Goal: Navigation & Orientation: Find specific page/section

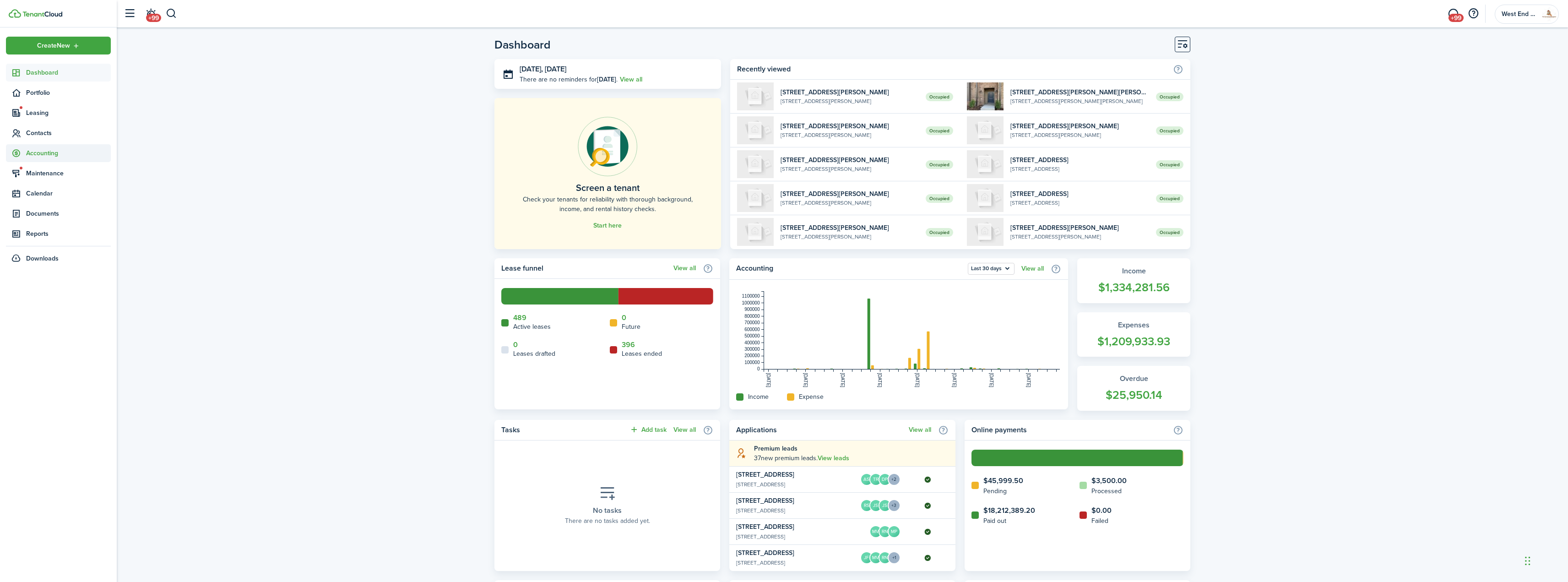
click at [47, 153] on span "Accounting" at bounding box center [68, 152] width 84 height 9
click at [51, 171] on span "Transactions" at bounding box center [68, 174] width 84 height 9
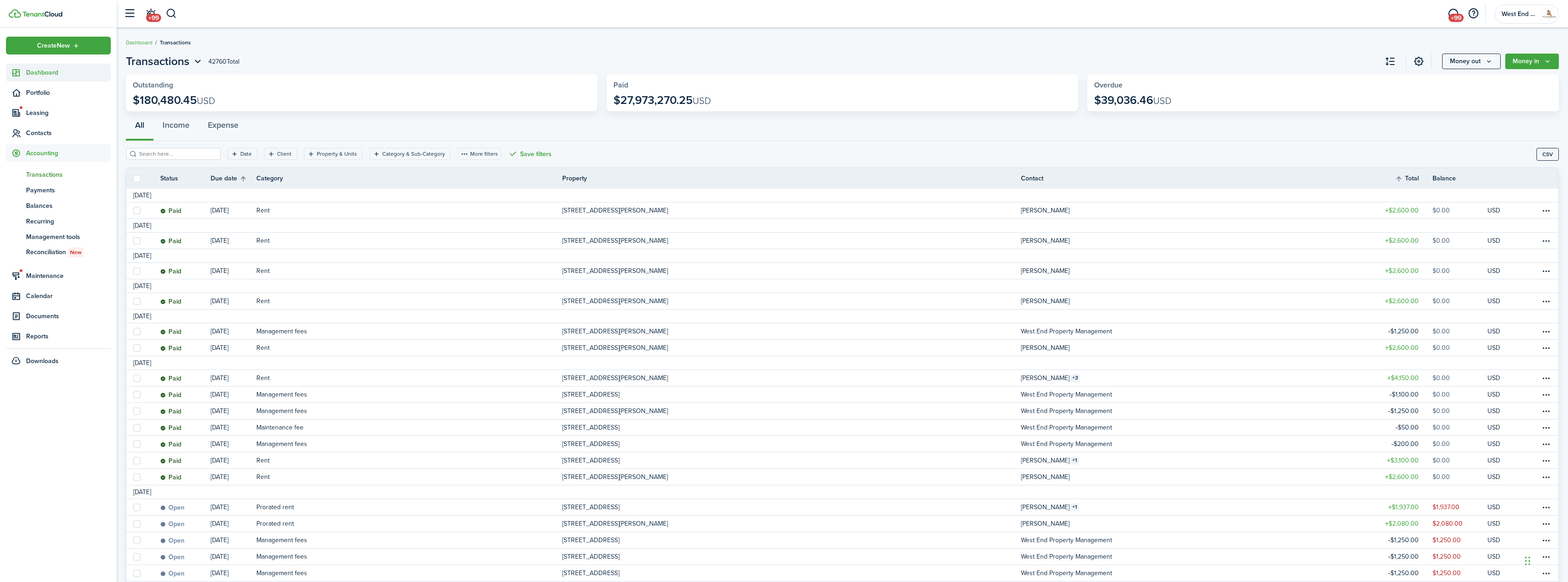
click at [47, 74] on span "Dashboard" at bounding box center [68, 72] width 84 height 9
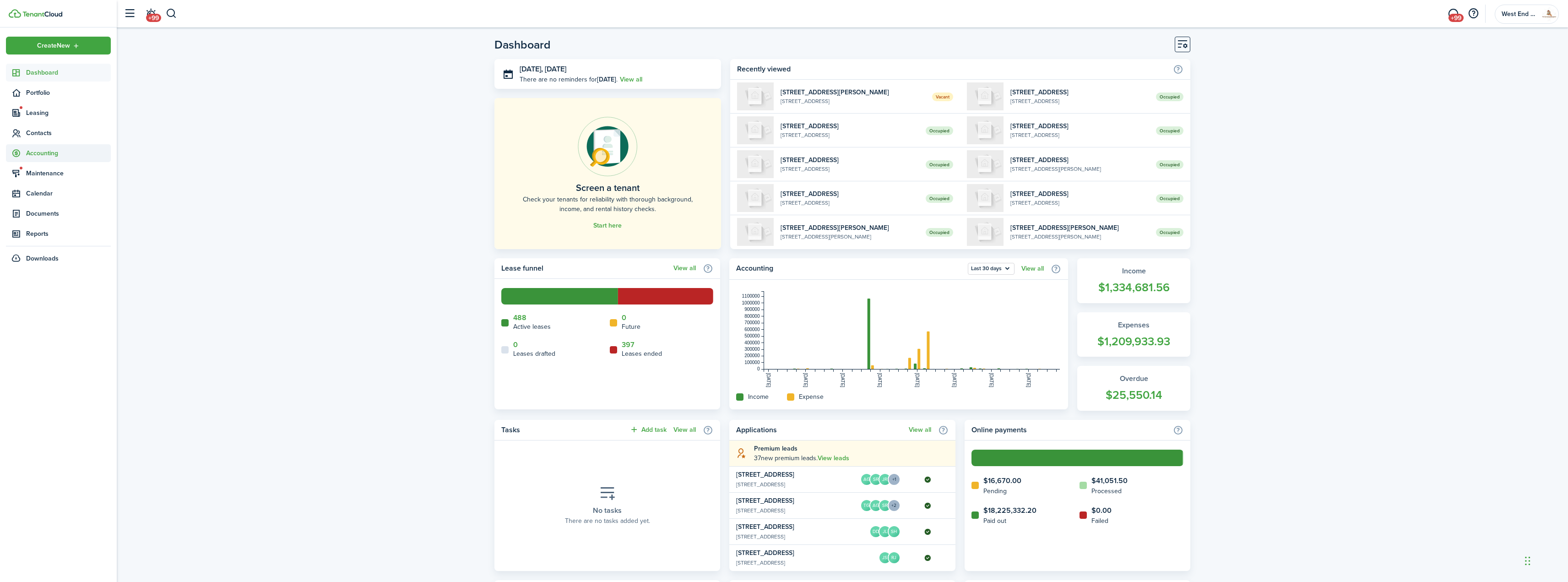
click at [52, 152] on span "Accounting" at bounding box center [68, 152] width 84 height 9
click at [53, 236] on span "Management tools" at bounding box center [68, 236] width 84 height 9
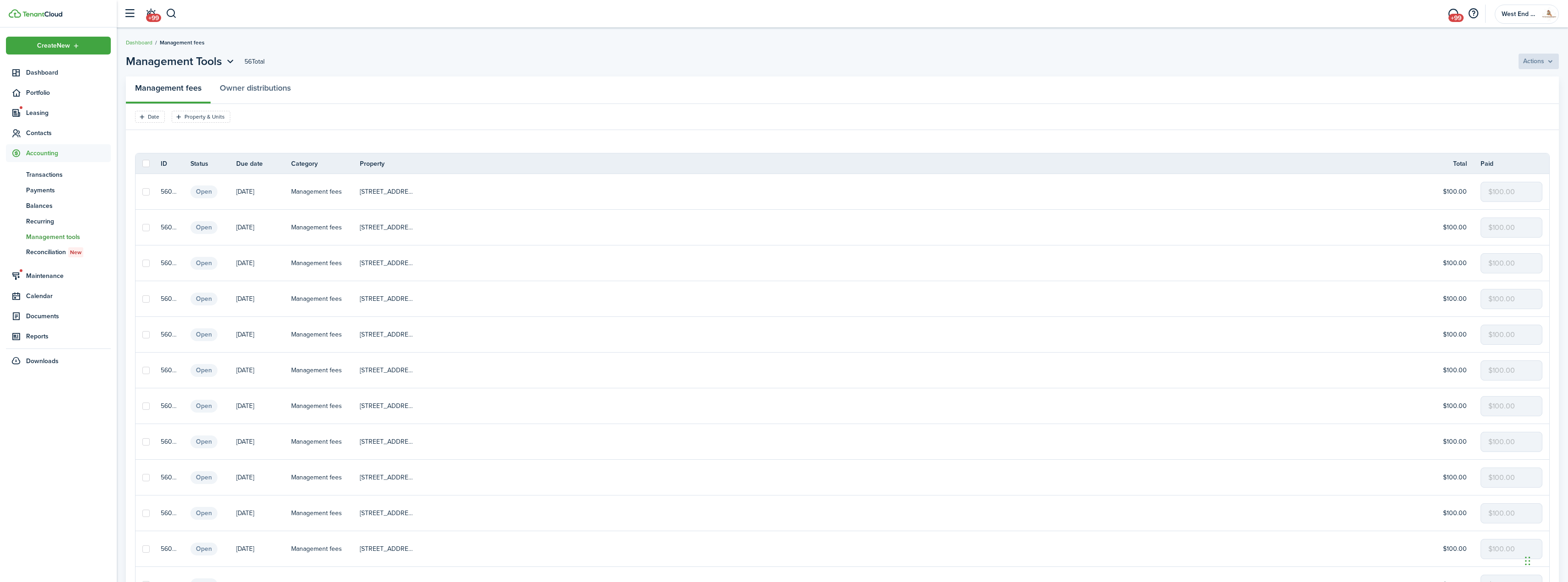
click at [252, 65] on header-page-total "56 Total" at bounding box center [254, 61] width 20 height 9
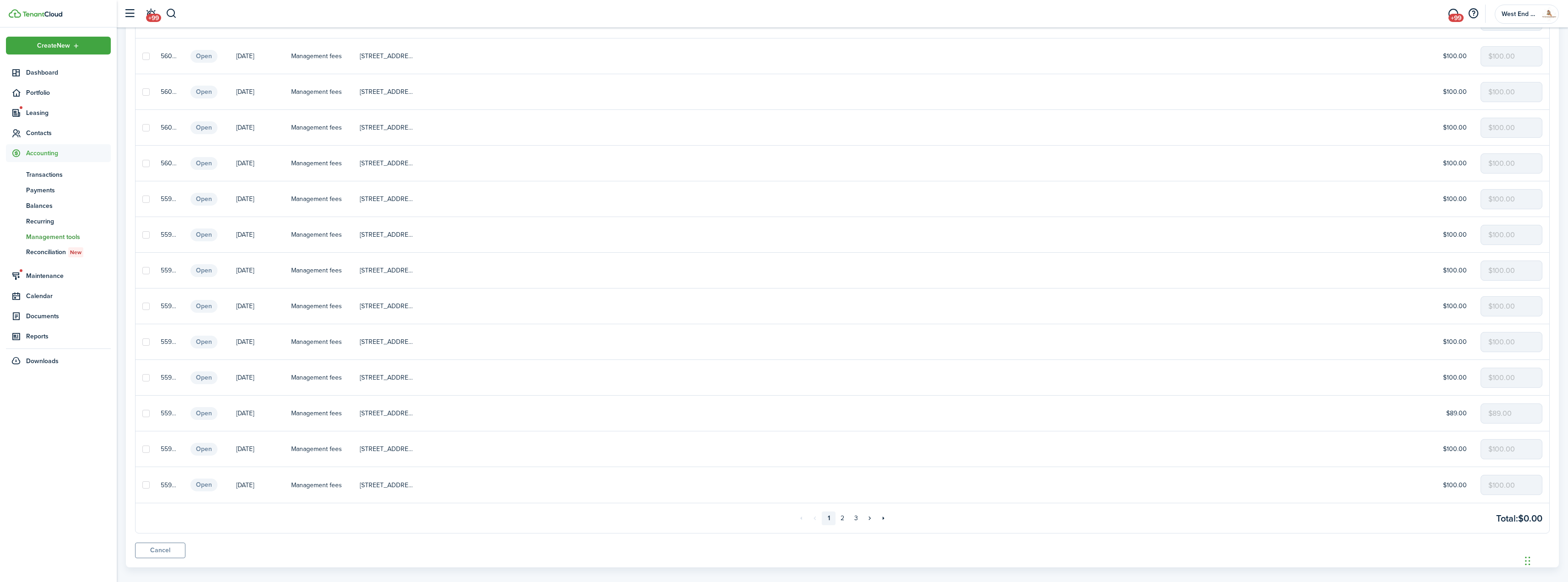
scroll to position [396, 0]
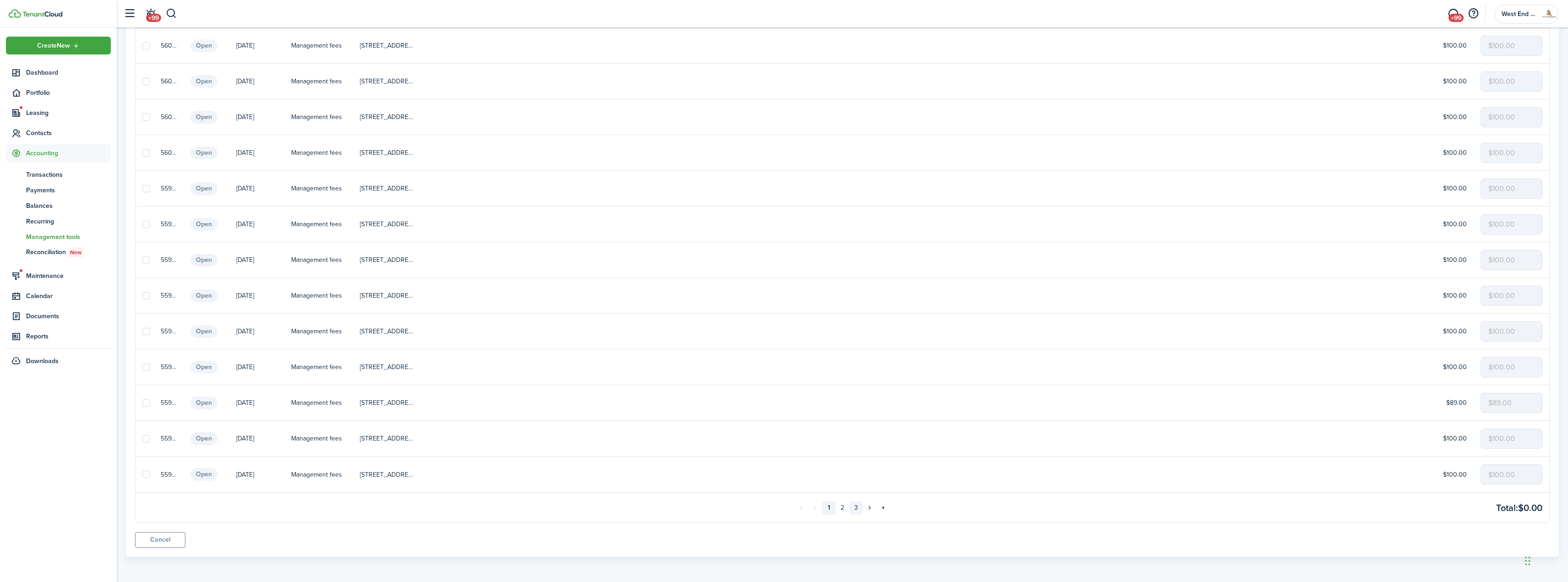
click at [858, 508] on link "3" at bounding box center [856, 508] width 14 height 14
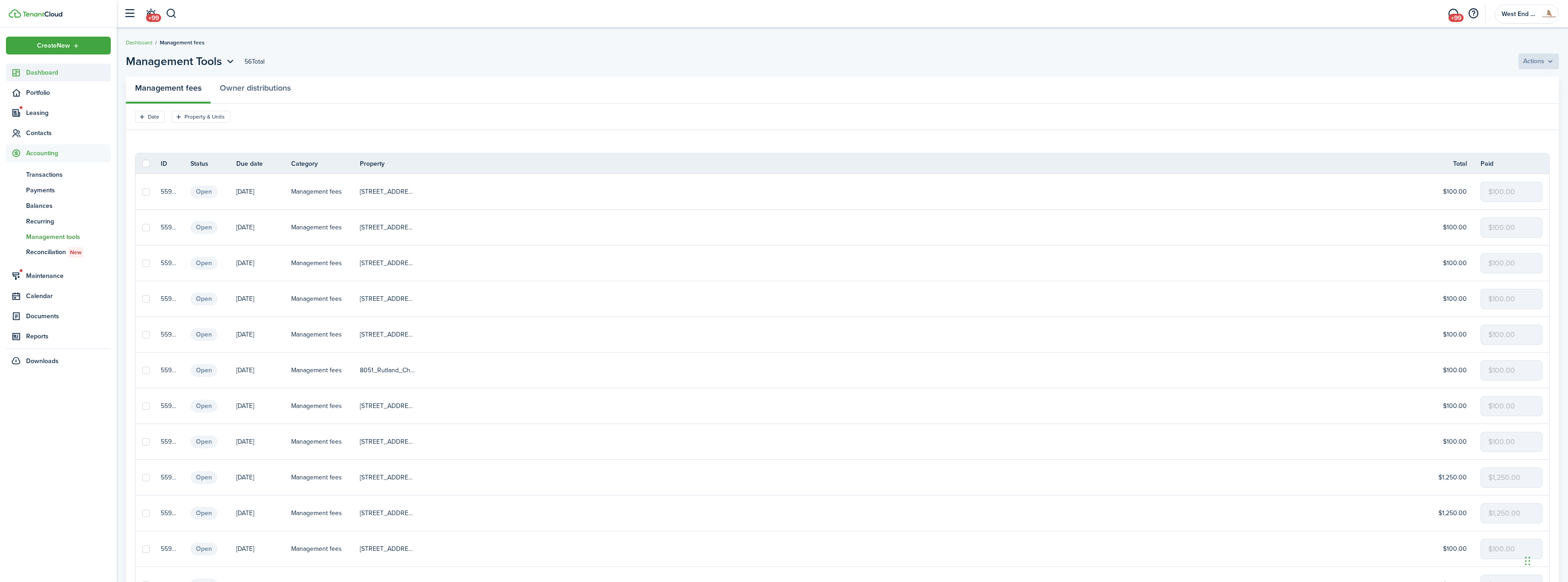
click at [50, 77] on span "Dashboard" at bounding box center [68, 72] width 84 height 9
